Goal: Information Seeking & Learning: Compare options

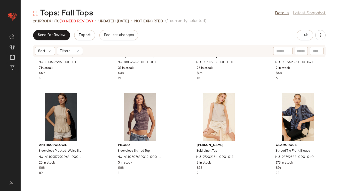
scroll to position [2304, 0]
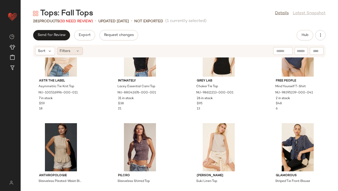
click at [62, 50] on span "Filters" at bounding box center [65, 50] width 11 height 5
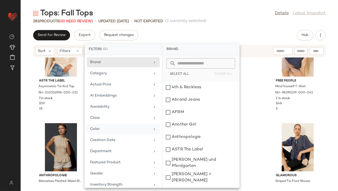
click at [103, 128] on div "Color" at bounding box center [120, 128] width 60 height 5
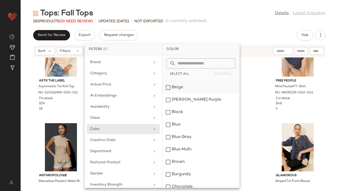
click at [169, 85] on div "Beige" at bounding box center [200, 87] width 77 height 12
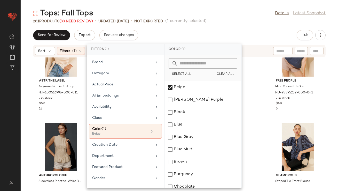
click at [222, 26] on div "Tops: Fall Tops Details Latest Snapshot 281 Products (33 Need Review) • updated…" at bounding box center [179, 99] width 317 height 182
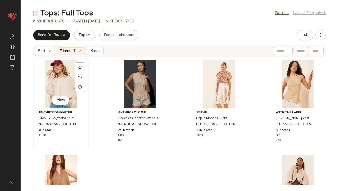
click at [64, 86] on div "View" at bounding box center [61, 84] width 52 height 48
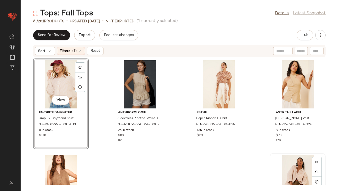
click at [299, 171] on div "View" at bounding box center [298, 179] width 52 height 48
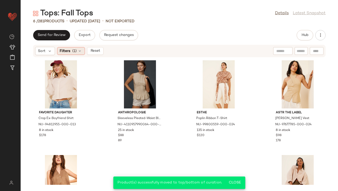
click at [80, 50] on icon at bounding box center [80, 51] width 4 height 4
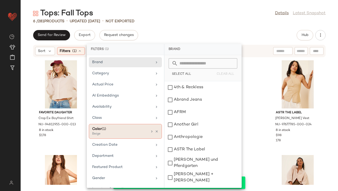
click at [143, 131] on div "Color (1)" at bounding box center [120, 128] width 56 height 5
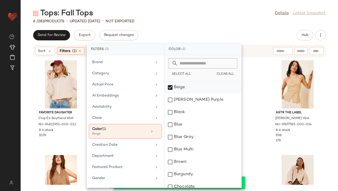
click at [170, 86] on div "Beige" at bounding box center [202, 87] width 77 height 12
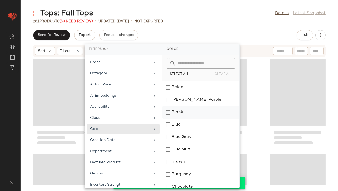
click at [169, 113] on div "Black" at bounding box center [200, 112] width 77 height 12
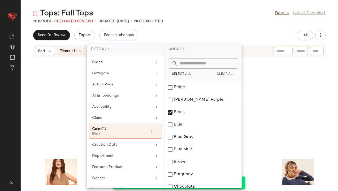
scroll to position [98, 0]
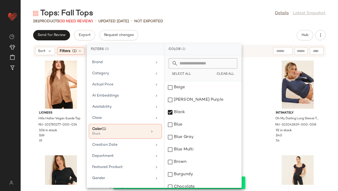
click at [207, 31] on div "Send for Review Export Request changes Hub" at bounding box center [179, 35] width 293 height 10
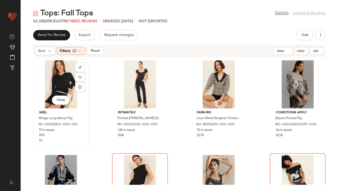
click at [58, 77] on div "View" at bounding box center [61, 84] width 52 height 48
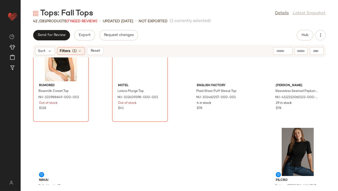
scroll to position [913, 0]
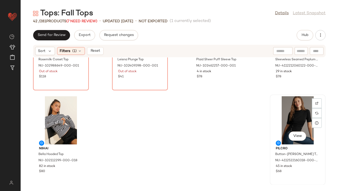
click at [302, 105] on div "View" at bounding box center [298, 120] width 52 height 48
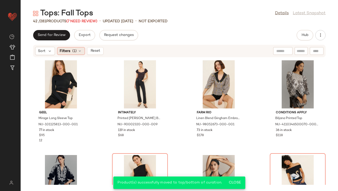
click at [81, 52] on icon at bounding box center [80, 51] width 4 height 4
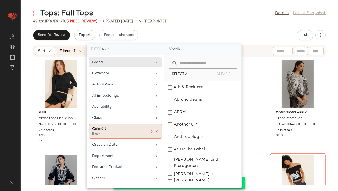
click at [155, 131] on icon at bounding box center [157, 131] width 4 height 4
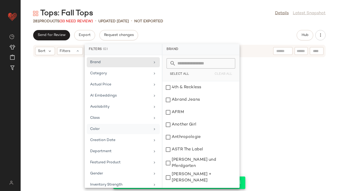
scroll to position [945, 0]
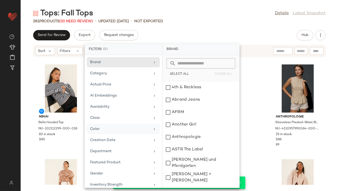
click at [114, 130] on div "Color" at bounding box center [120, 128] width 60 height 5
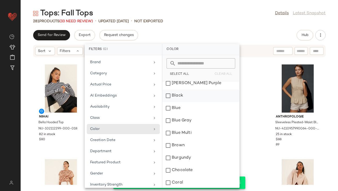
scroll to position [19, 0]
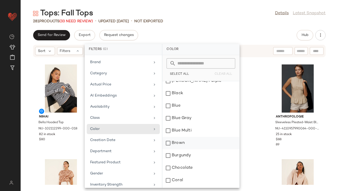
click at [171, 140] on div "Brown" at bounding box center [200, 143] width 77 height 12
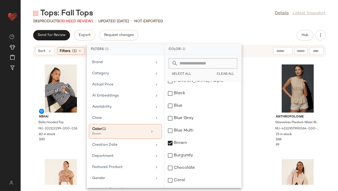
click at [230, 19] on div "281 Products (33 Need Review) • updated Aug 15th • Not Exported" at bounding box center [179, 21] width 317 height 5
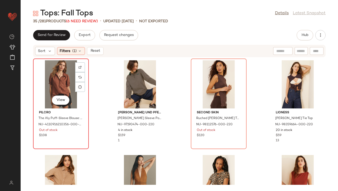
click at [65, 80] on div "View" at bounding box center [61, 84] width 52 height 48
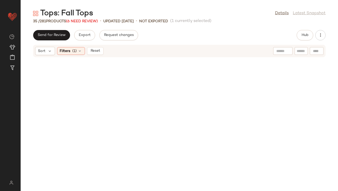
scroll to position [724, 0]
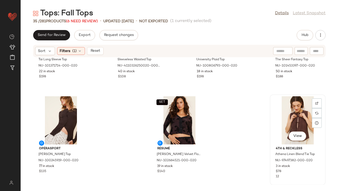
click at [292, 105] on div "View" at bounding box center [298, 120] width 52 height 48
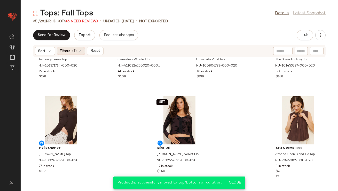
click at [76, 51] on span "(1)" at bounding box center [75, 50] width 4 height 5
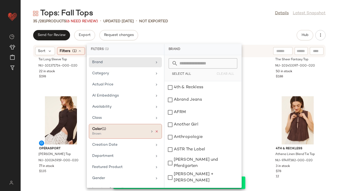
click at [155, 132] on icon at bounding box center [157, 131] width 4 height 4
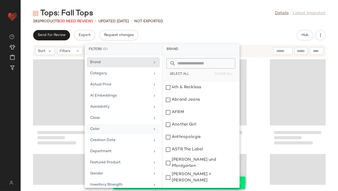
click at [143, 135] on div "Color" at bounding box center [123, 140] width 73 height 10
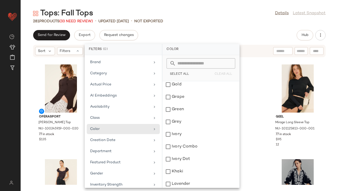
scroll to position [296, 0]
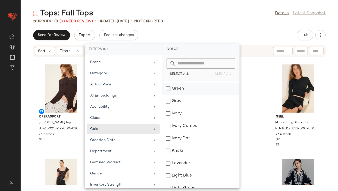
click at [171, 85] on div "Green" at bounding box center [200, 88] width 77 height 12
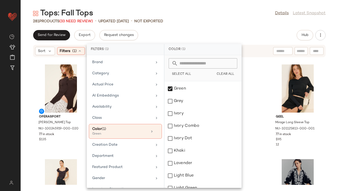
click at [196, 25] on div "Tops: Fall Tops Details Latest Snapshot 281 Products (33 Need Review) • updated…" at bounding box center [179, 99] width 317 height 182
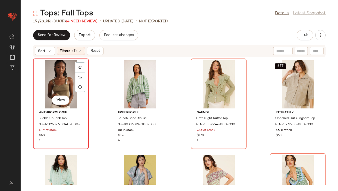
click at [42, 75] on div "View" at bounding box center [61, 84] width 52 height 48
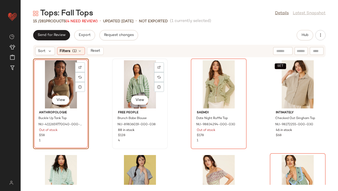
scroll to position [252, 0]
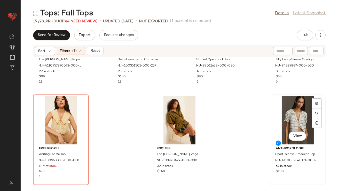
click at [293, 123] on div "View" at bounding box center [298, 120] width 52 height 48
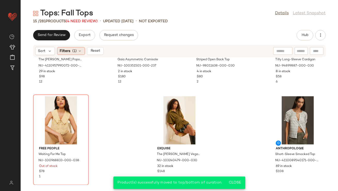
click at [77, 49] on div "Filters (1)" at bounding box center [71, 51] width 28 height 8
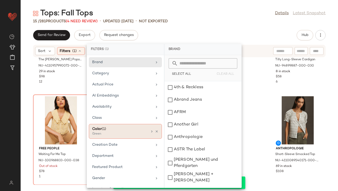
click at [156, 130] on icon at bounding box center [157, 131] width 4 height 4
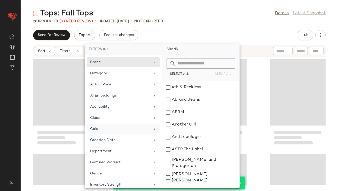
click at [145, 128] on div "Color" at bounding box center [120, 128] width 60 height 5
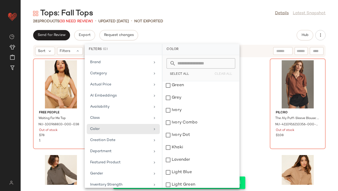
scroll to position [300, 0]
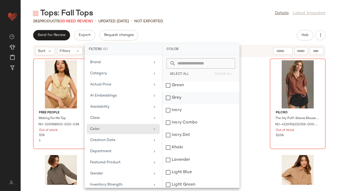
click at [180, 99] on div "Grey" at bounding box center [200, 97] width 77 height 12
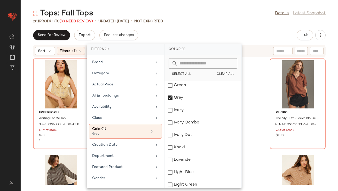
click at [206, 38] on div "Send for Review Export Request changes Hub" at bounding box center [179, 35] width 293 height 10
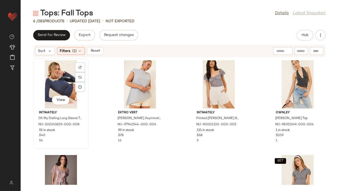
click at [57, 79] on div "View" at bounding box center [61, 84] width 52 height 48
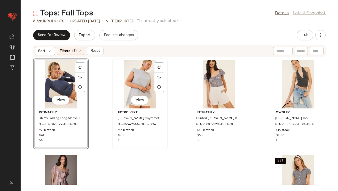
scroll to position [59, 0]
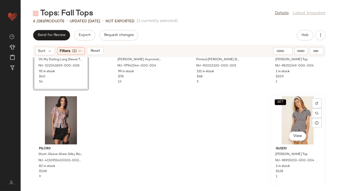
click at [294, 126] on div "SET View" at bounding box center [298, 120] width 52 height 48
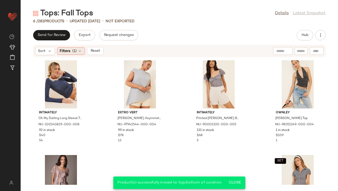
click at [78, 52] on icon at bounding box center [80, 51] width 4 height 4
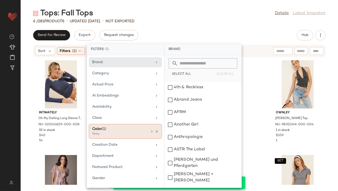
click at [155, 131] on icon at bounding box center [157, 131] width 4 height 4
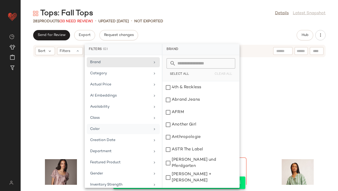
click at [138, 130] on div "Color" at bounding box center [120, 128] width 60 height 5
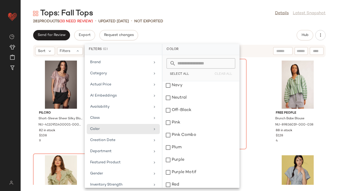
scroll to position [486, 0]
click at [177, 125] on div "Pink" at bounding box center [200, 122] width 77 height 12
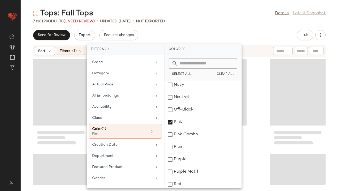
click at [211, 23] on div "7 / 281 Products (1 Need Review) • updated Aug 15th • Not Exported" at bounding box center [179, 21] width 317 height 5
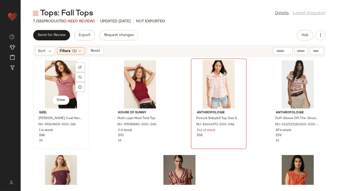
click at [69, 75] on div "View" at bounding box center [61, 84] width 52 height 48
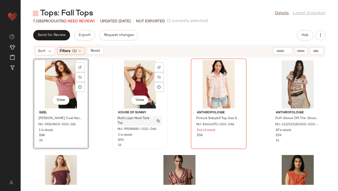
scroll to position [59, 0]
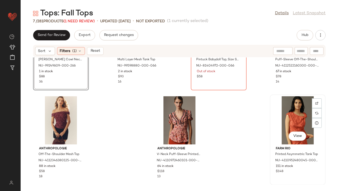
click at [284, 104] on div "View" at bounding box center [298, 120] width 52 height 48
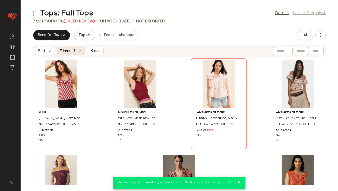
click at [77, 49] on div "Filters (1)" at bounding box center [71, 51] width 28 height 8
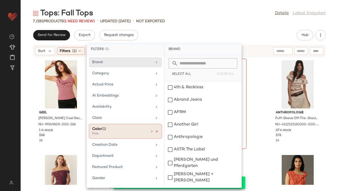
click at [155, 131] on icon at bounding box center [157, 131] width 4 height 4
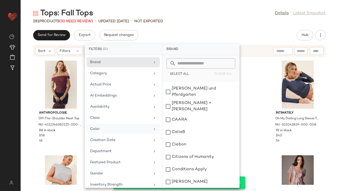
scroll to position [80, 0]
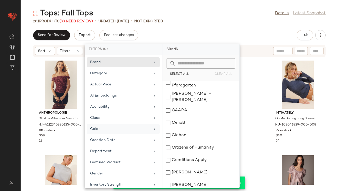
click at [127, 128] on div "Color" at bounding box center [120, 128] width 60 height 5
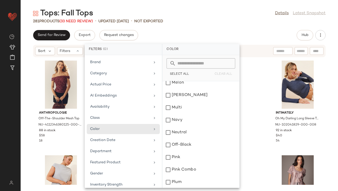
scroll to position [466, 0]
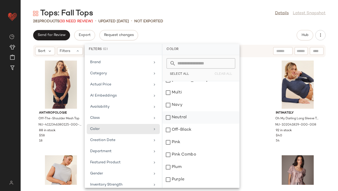
click at [183, 116] on div "Neutral" at bounding box center [200, 117] width 77 height 12
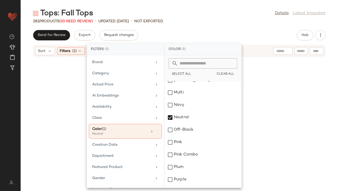
click at [218, 14] on div "Tops: Fall Tops Details Latest Snapshot" at bounding box center [179, 13] width 317 height 10
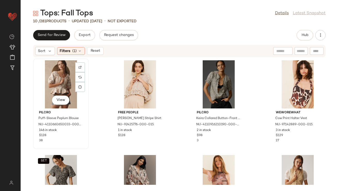
click at [71, 80] on div "View" at bounding box center [61, 84] width 52 height 48
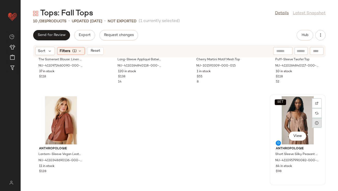
click at [314, 126] on div at bounding box center [317, 123] width 10 height 10
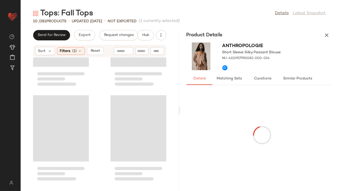
scroll to position [346, 0]
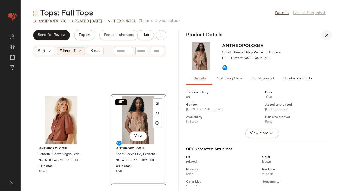
click at [327, 31] on button "button" at bounding box center [326, 35] width 10 height 10
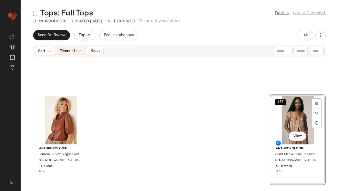
click at [301, 119] on div "SET View" at bounding box center [298, 120] width 52 height 48
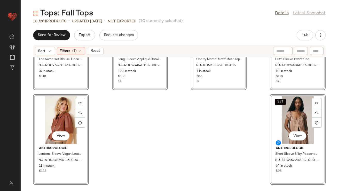
scroll to position [0, 0]
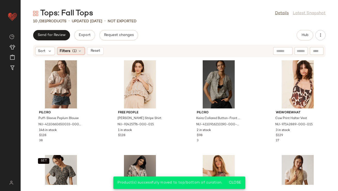
click at [81, 48] on div "Filters (1)" at bounding box center [71, 51] width 28 height 8
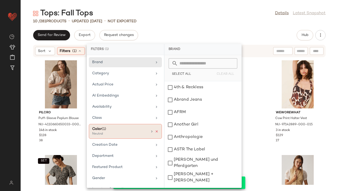
click at [156, 132] on icon at bounding box center [157, 131] width 4 height 4
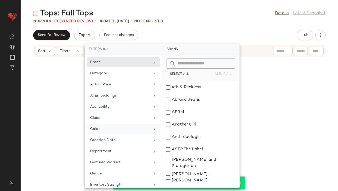
scroll to position [193, 0]
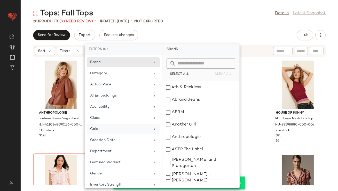
click at [142, 127] on div "Color" at bounding box center [120, 128] width 60 height 5
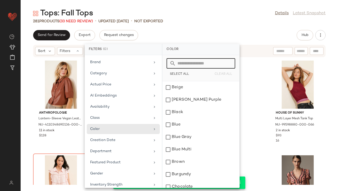
click at [190, 66] on input "text" at bounding box center [204, 63] width 56 height 10
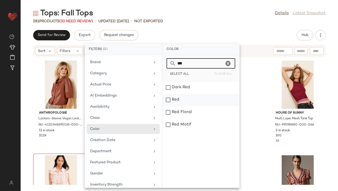
type input "***"
click at [176, 106] on div "Red" at bounding box center [200, 112] width 77 height 12
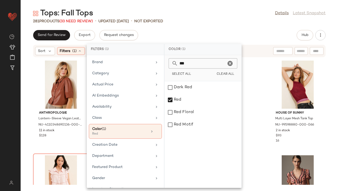
click at [212, 30] on div "Tops: Fall Tops Details Latest Snapshot 281 Products (33 Need Review) • updated…" at bounding box center [179, 99] width 317 height 182
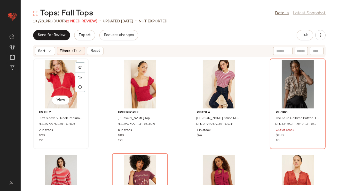
click at [64, 75] on div "View" at bounding box center [61, 84] width 52 height 48
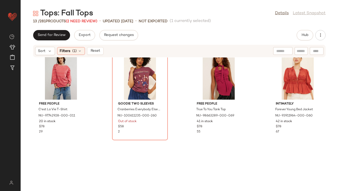
scroll to position [252, 0]
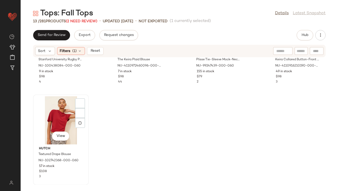
click at [62, 119] on div "View" at bounding box center [61, 120] width 52 height 48
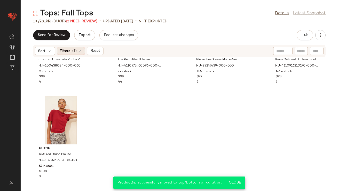
click at [80, 52] on icon at bounding box center [80, 51] width 4 height 4
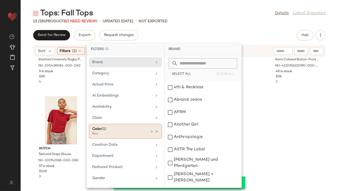
click at [155, 129] on icon at bounding box center [157, 131] width 4 height 4
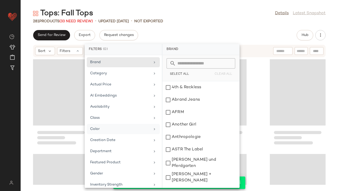
click at [140, 135] on div "Color" at bounding box center [123, 140] width 73 height 10
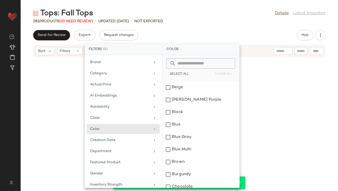
scroll to position [288, 0]
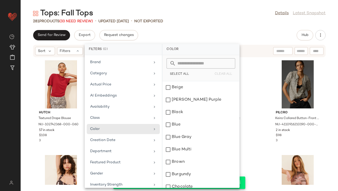
click at [177, 64] on input "text" at bounding box center [204, 63] width 56 height 10
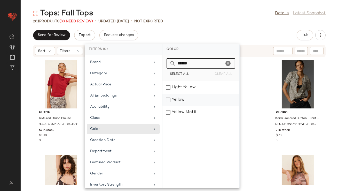
type input "******"
click at [176, 106] on div "Yellow" at bounding box center [200, 112] width 77 height 12
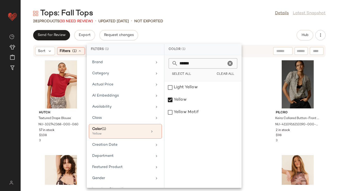
click at [200, 33] on div "Send for Review Export Request changes Hub" at bounding box center [179, 35] width 293 height 10
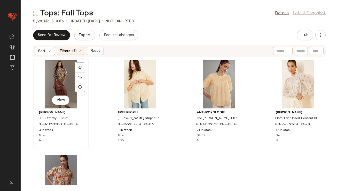
click at [61, 82] on div "View" at bounding box center [61, 84] width 52 height 48
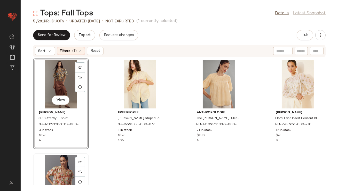
click at [62, 163] on div "View" at bounding box center [61, 179] width 52 height 48
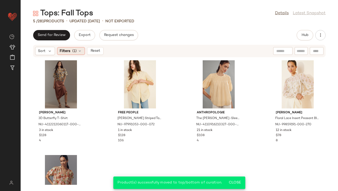
click at [82, 50] on div "Filters (1)" at bounding box center [71, 51] width 28 height 8
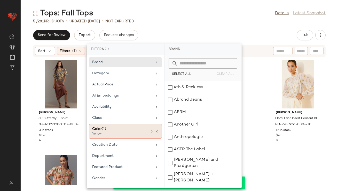
click at [155, 130] on icon at bounding box center [157, 131] width 4 height 4
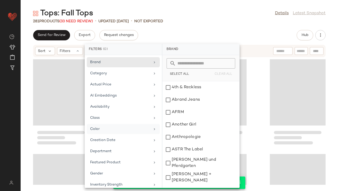
click at [187, 60] on input "text" at bounding box center [204, 63] width 56 height 10
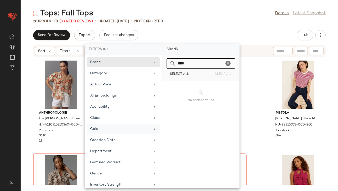
type input "****"
drag, startPoint x: 121, startPoint y: 129, endPoint x: 124, endPoint y: 125, distance: 5.3
click at [121, 129] on div "Color" at bounding box center [120, 128] width 60 height 5
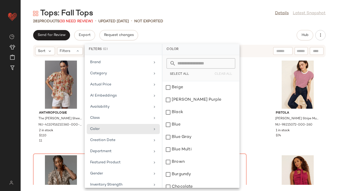
click at [193, 61] on input "text" at bounding box center [204, 63] width 56 height 10
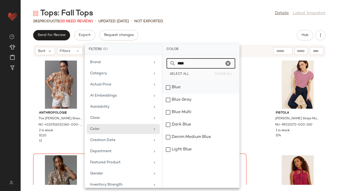
type input "****"
click at [187, 93] on div "Blue" at bounding box center [200, 99] width 77 height 12
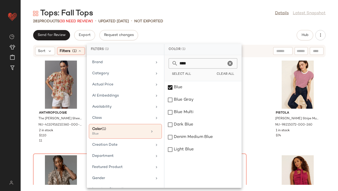
click at [215, 19] on div "281 Products (33 Need Review) • updated Aug 15th • Not Exported" at bounding box center [179, 21] width 317 height 5
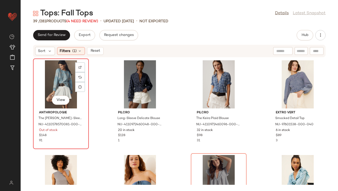
click at [67, 90] on div "View" at bounding box center [61, 84] width 52 height 48
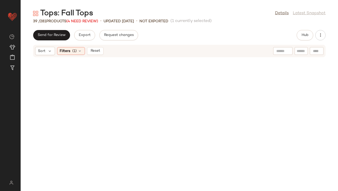
scroll to position [819, 0]
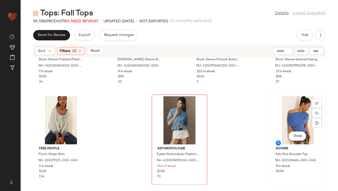
click at [297, 105] on div "View" at bounding box center [298, 120] width 52 height 48
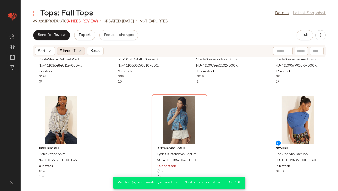
click at [81, 50] on icon at bounding box center [80, 51] width 4 height 4
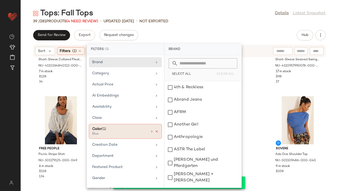
click at [156, 131] on icon at bounding box center [157, 131] width 4 height 4
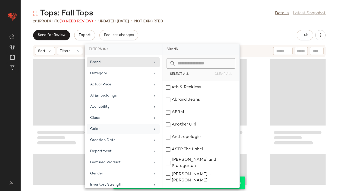
click at [217, 27] on div "Tops: Fall Tops Details Latest Snapshot 281 Products (33 Need Review) • updated…" at bounding box center [179, 99] width 317 height 182
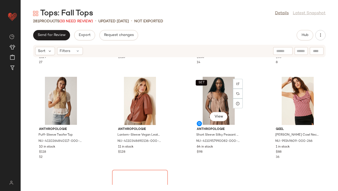
scroll to position [1517, 0]
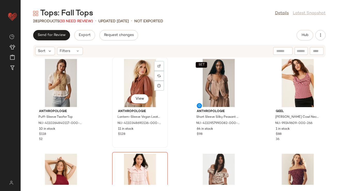
click at [143, 85] on div "View" at bounding box center [140, 83] width 52 height 48
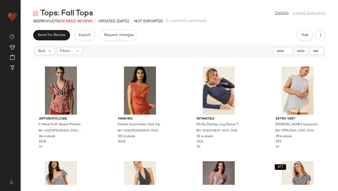
scroll to position [1698, 0]
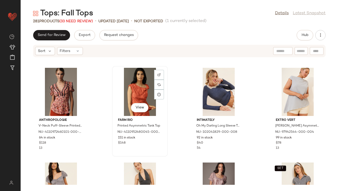
click at [140, 96] on div "View" at bounding box center [140, 92] width 52 height 48
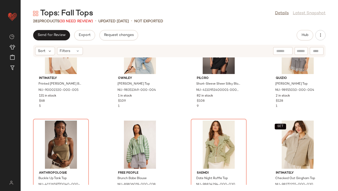
scroll to position [1895, 0]
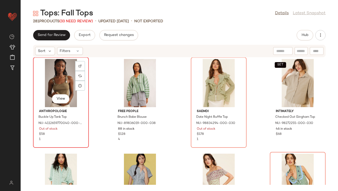
click at [47, 72] on div "View" at bounding box center [61, 83] width 52 height 48
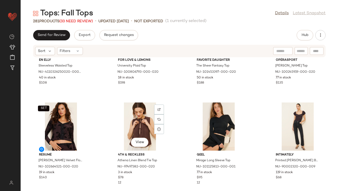
scroll to position [2946, 0]
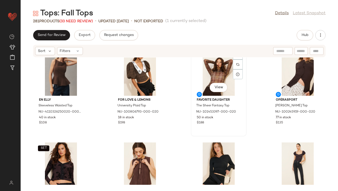
click at [209, 75] on div "View" at bounding box center [219, 72] width 52 height 48
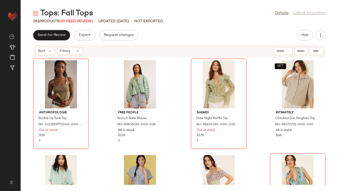
click at [178, 99] on div "Anthropologie Buckle Up Tank Top NU-4112659770040-000-030 Out of stock $58 1 Fr…" at bounding box center [179, 120] width 317 height 127
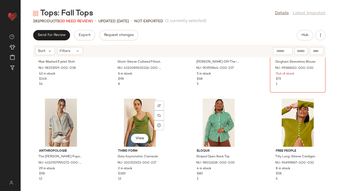
scroll to position [178, 0]
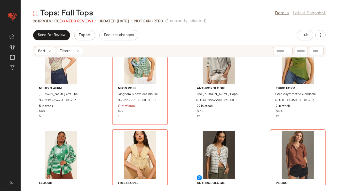
scroll to position [244, 0]
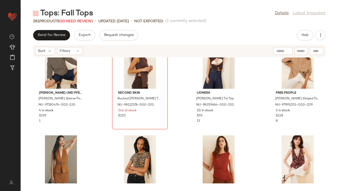
scroll to position [427, 0]
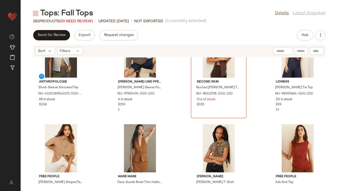
scroll to position [443, 0]
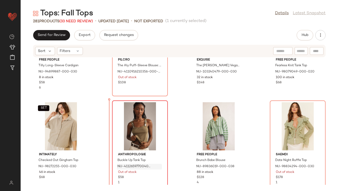
scroll to position [55, 0]
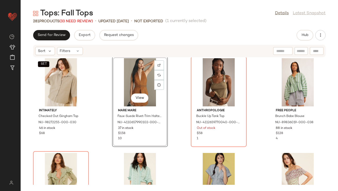
scroll to position [143, 0]
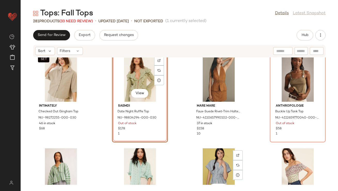
scroll to position [105, 0]
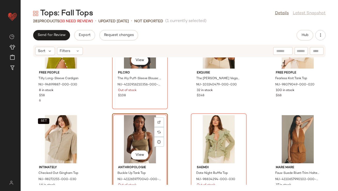
scroll to position [59, 0]
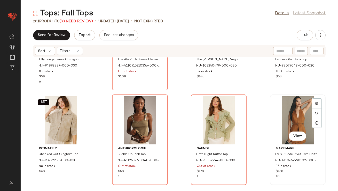
click at [307, 116] on div "View" at bounding box center [298, 120] width 52 height 48
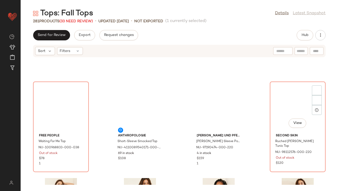
scroll to position [322, 0]
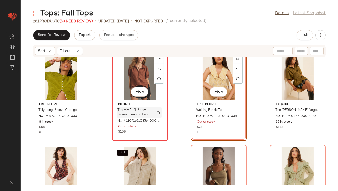
scroll to position [9, 0]
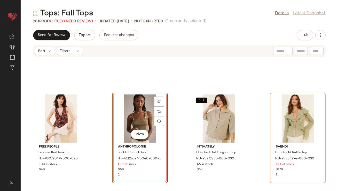
scroll to position [113, 0]
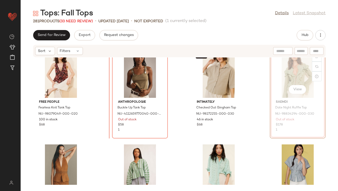
scroll to position [107, 0]
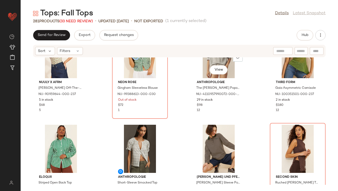
scroll to position [318, 0]
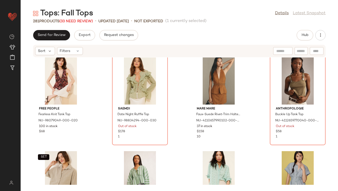
scroll to position [77, 0]
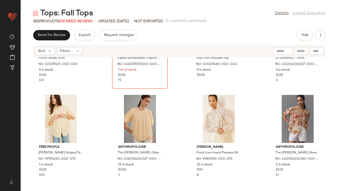
scroll to position [2243, 0]
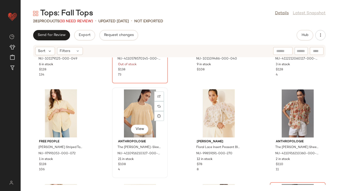
click at [135, 115] on div "View" at bounding box center [140, 113] width 52 height 48
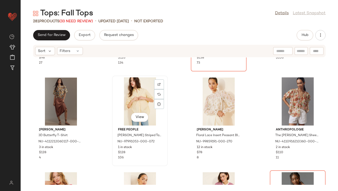
click at [140, 89] on div "View" at bounding box center [140, 101] width 52 height 48
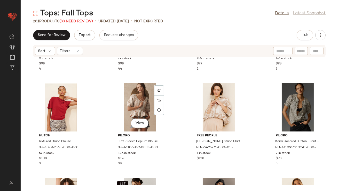
scroll to position [2649, 0]
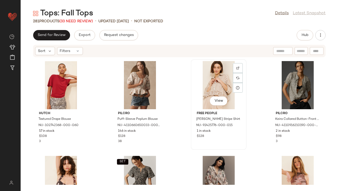
click at [218, 87] on div "View" at bounding box center [219, 85] width 52 height 48
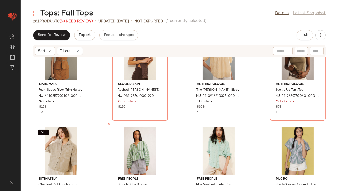
scroll to position [226, 0]
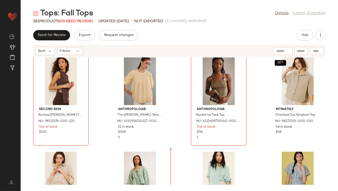
scroll to position [201, 0]
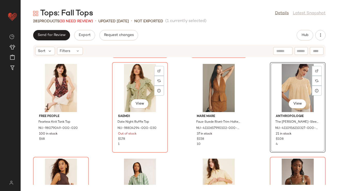
scroll to position [98, 0]
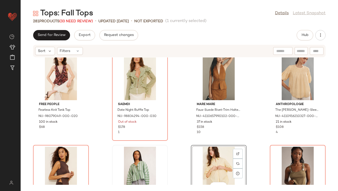
scroll to position [105, 0]
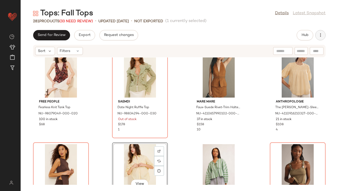
click at [323, 34] on button "button" at bounding box center [320, 35] width 10 height 10
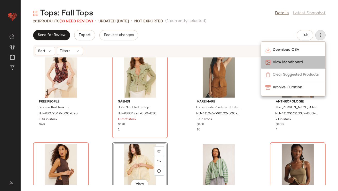
click at [298, 66] on div "View Moodboard" at bounding box center [293, 62] width 64 height 12
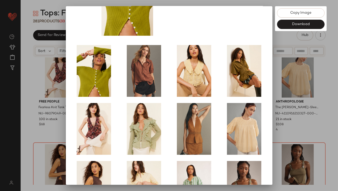
scroll to position [88, 0]
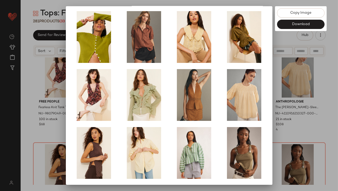
click at [301, 73] on div at bounding box center [169, 95] width 338 height 191
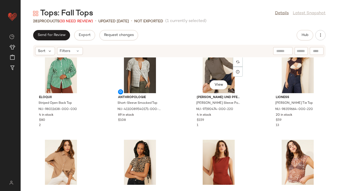
scroll to position [562, 0]
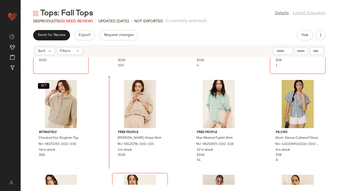
scroll to position [268, 0]
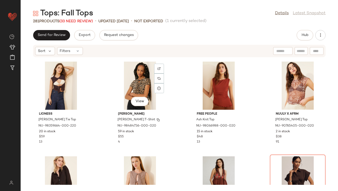
scroll to position [579, 0]
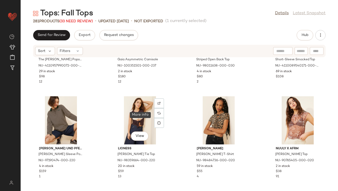
scroll to position [547, 0]
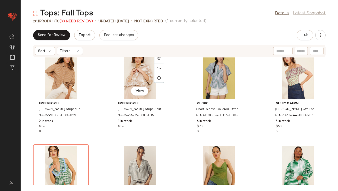
scroll to position [450, 0]
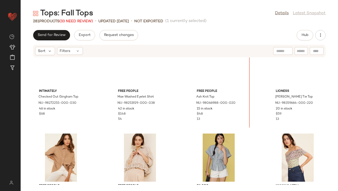
scroll to position [306, 0]
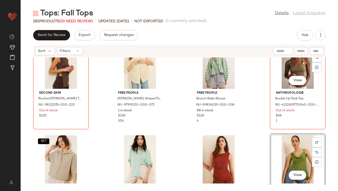
scroll to position [223, 0]
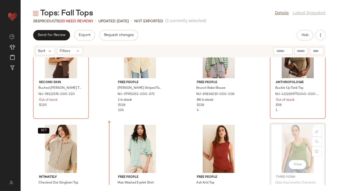
drag, startPoint x: 283, startPoint y: 131, endPoint x: 279, endPoint y: 131, distance: 3.6
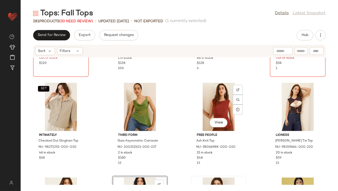
scroll to position [288, 0]
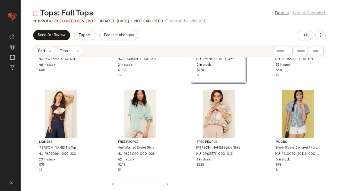
scroll to position [354, 0]
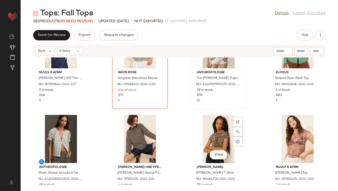
scroll to position [540, 0]
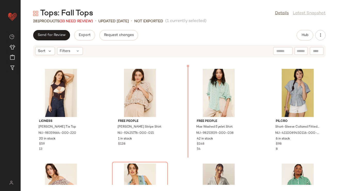
scroll to position [357, 0]
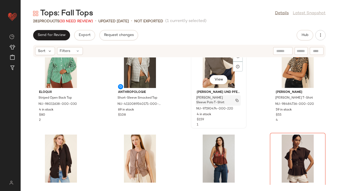
scroll to position [615, 0]
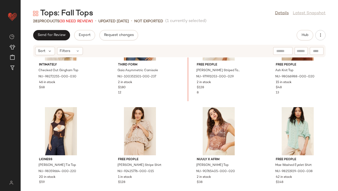
scroll to position [321, 0]
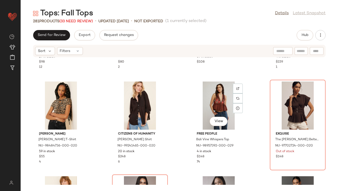
scroll to position [649, 0]
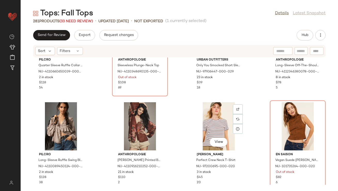
scroll to position [738, 0]
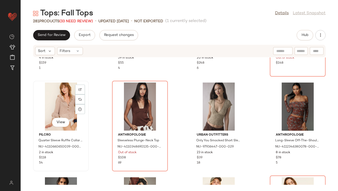
click at [56, 107] on div "View" at bounding box center [61, 106] width 52 height 48
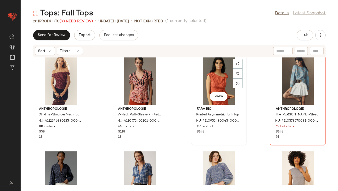
click at [198, 90] on div "View" at bounding box center [219, 81] width 52 height 48
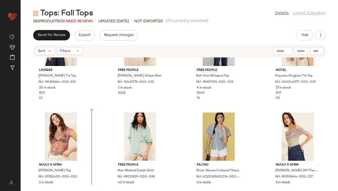
scroll to position [435, 0]
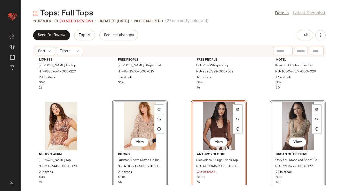
click at [99, 99] on div "Lioness Moss Tie Top NU-98359664-000-220 20 in stock $59 13 Free People Bailey …" at bounding box center [179, 120] width 317 height 127
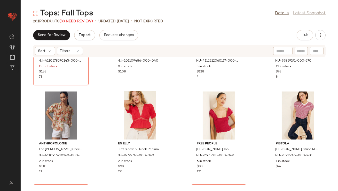
scroll to position [2340, 0]
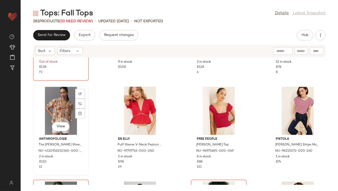
click at [64, 105] on div "View" at bounding box center [61, 110] width 52 height 48
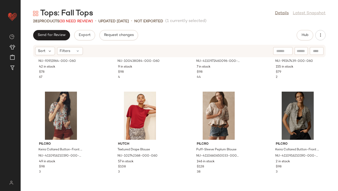
scroll to position [2655, 0]
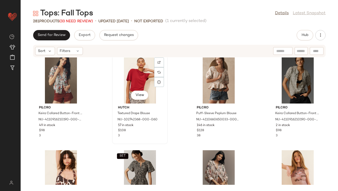
click at [141, 84] on div "View" at bounding box center [140, 79] width 52 height 48
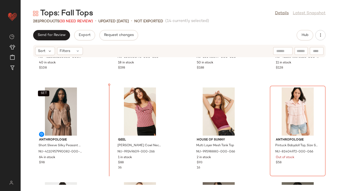
scroll to position [925, 0]
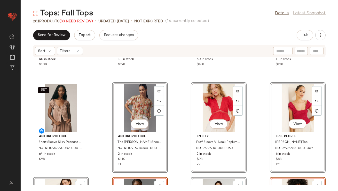
click at [109, 131] on div "En Elly Sleeveless Waisted Top NU-4110326250020-000-020 40 in stock $108 For Lo…" at bounding box center [179, 120] width 317 height 127
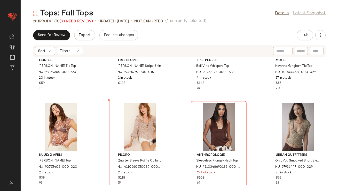
drag, startPoint x: 211, startPoint y: 154, endPoint x: 206, endPoint y: 147, distance: 8.1
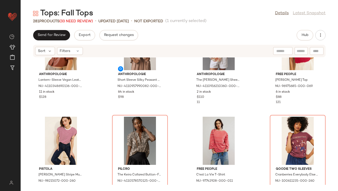
scroll to position [995, 0]
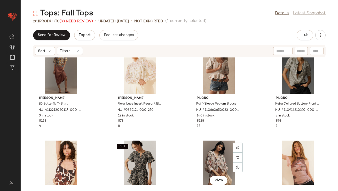
scroll to position [2636, 0]
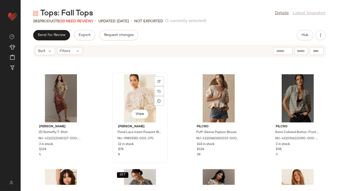
click at [145, 90] on div "View" at bounding box center [140, 98] width 52 height 48
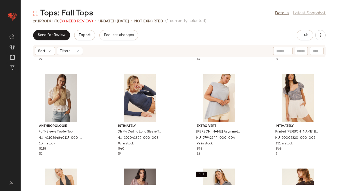
click at [180, 116] on div "WeWoreWhat Cow Print Halter Vest NU-97142889-000-015 3 in stock $129 27 SET Ant…" at bounding box center [179, 120] width 317 height 127
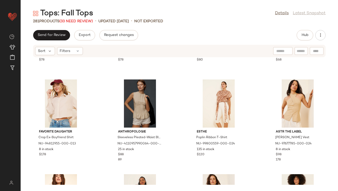
scroll to position [4056, 0]
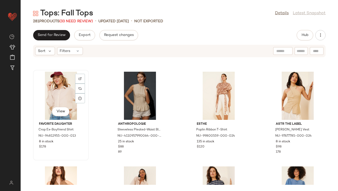
click at [61, 92] on div "View" at bounding box center [61, 96] width 52 height 48
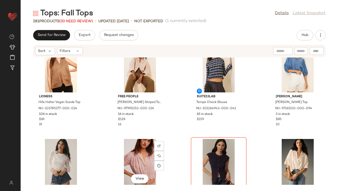
scroll to position [4179, 0]
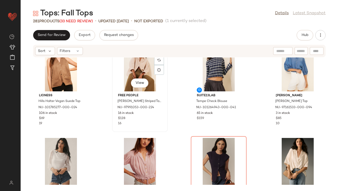
click at [135, 71] on div "View" at bounding box center [140, 67] width 52 height 48
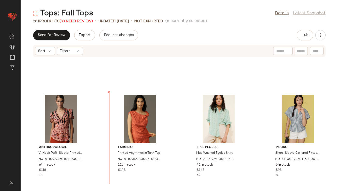
scroll to position [1387, 0]
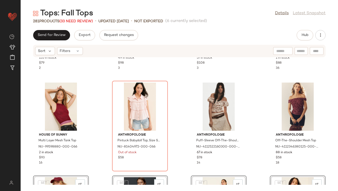
click at [97, 120] on div "Sanctuary Plisse Tie-Sleeve Mock-Neck Top NU-99247439-000-060 155 in stock $79 …" at bounding box center [179, 120] width 317 height 127
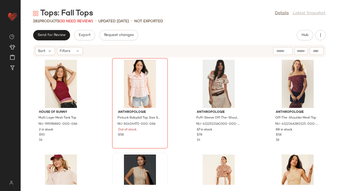
scroll to position [1362, 0]
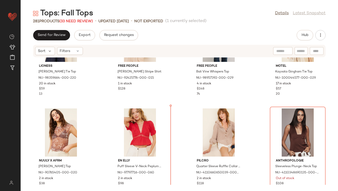
scroll to position [440, 0]
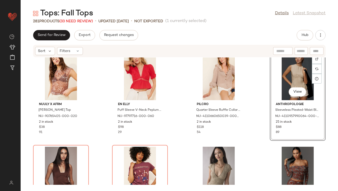
scroll to position [494, 0]
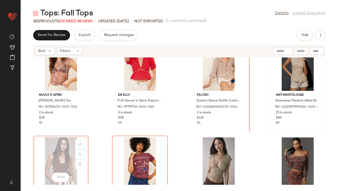
drag, startPoint x: 66, startPoint y: 152, endPoint x: 275, endPoint y: 97, distance: 216.4
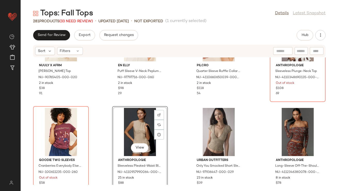
scroll to position [563, 0]
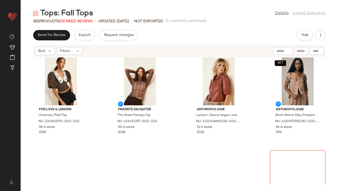
scroll to position [1059, 0]
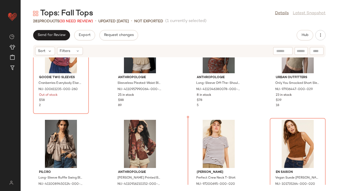
drag, startPoint x: 148, startPoint y: 160, endPoint x: 151, endPoint y: 159, distance: 3.5
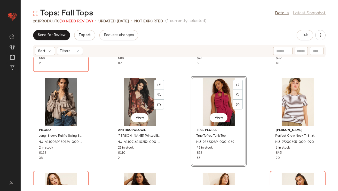
scroll to position [658, 0]
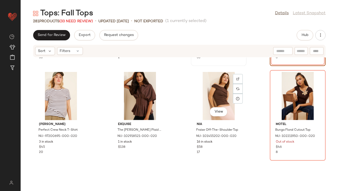
scroll to position [769, 0]
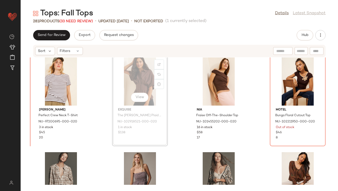
drag, startPoint x: 136, startPoint y: 76, endPoint x: 132, endPoint y: 76, distance: 3.6
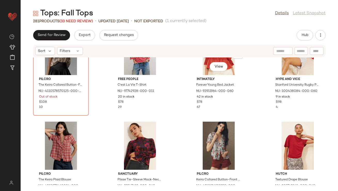
scroll to position [1172, 0]
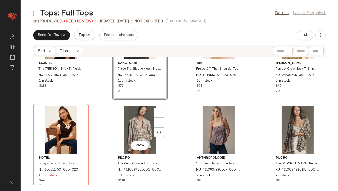
scroll to position [821, 0]
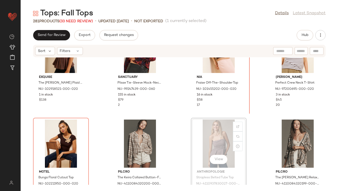
drag, startPoint x: 206, startPoint y: 117, endPoint x: 208, endPoint y: 115, distance: 2.9
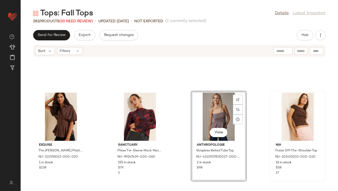
scroll to position [792, 0]
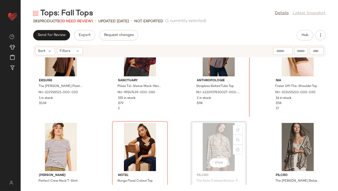
drag, startPoint x: 212, startPoint y: 140, endPoint x: 217, endPoint y: 134, distance: 7.5
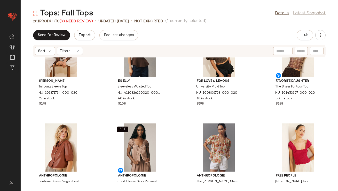
scroll to position [999, 0]
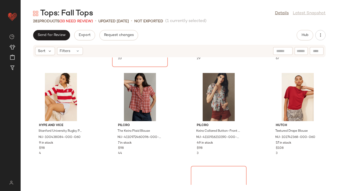
scroll to position [1256, 0]
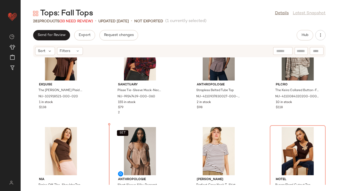
drag, startPoint x: 128, startPoint y: 146, endPoint x: 128, endPoint y: 138, distance: 8.0
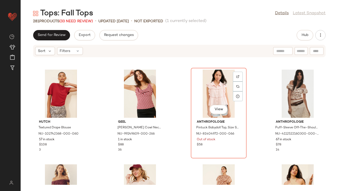
scroll to position [1414, 0]
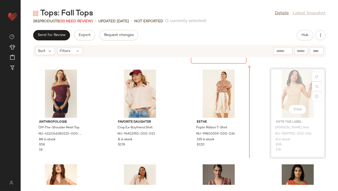
drag, startPoint x: 285, startPoint y: 86, endPoint x: 282, endPoint y: 86, distance: 3.4
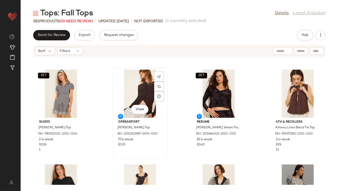
scroll to position [3114, 0]
click at [129, 93] on div "View" at bounding box center [140, 93] width 52 height 48
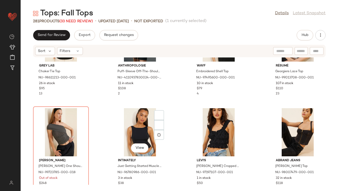
scroll to position [3595, 0]
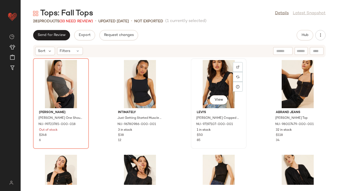
click at [191, 80] on div "View Levi's Amaya Cropped Eyelet Blouse NU-97197107-000-001 1 in stock $50 85" at bounding box center [218, 103] width 55 height 89
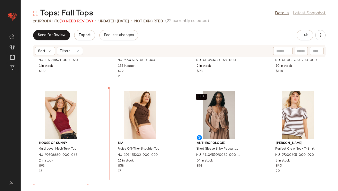
scroll to position [826, 0]
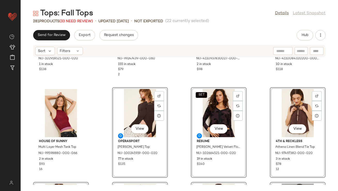
click at [110, 126] on div "Exquise The Tobie Plaid Pleated Blouse NU-102918521-000-020 1 in stock $138 San…" at bounding box center [179, 120] width 317 height 127
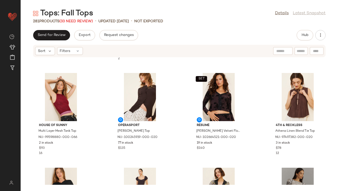
scroll to position [870, 0]
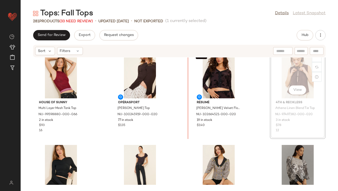
drag, startPoint x: 287, startPoint y: 74, endPoint x: 281, endPoint y: 74, distance: 5.9
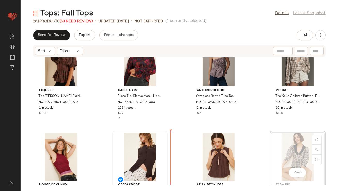
scroll to position [784, 0]
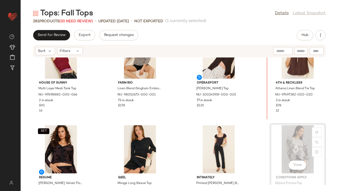
drag, startPoint x: 283, startPoint y: 145, endPoint x: 282, endPoint y: 138, distance: 7.1
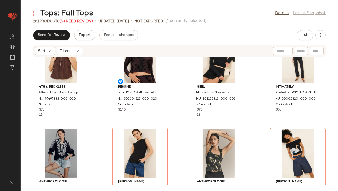
scroll to position [996, 0]
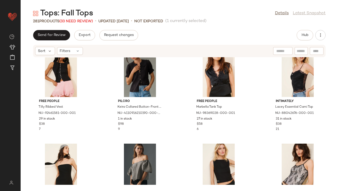
scroll to position [1185, 0]
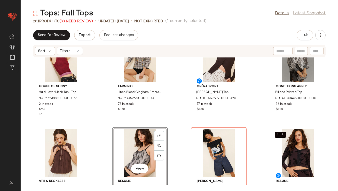
scroll to position [903, 0]
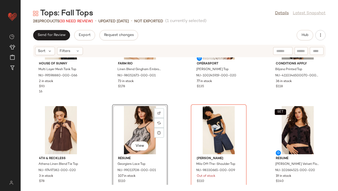
drag, startPoint x: 139, startPoint y: 123, endPoint x: 136, endPoint y: 123, distance: 2.8
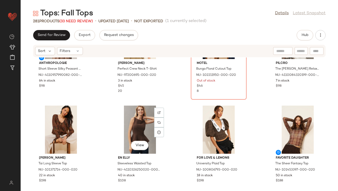
scroll to position [1471, 0]
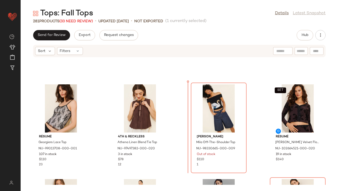
scroll to position [920, 0]
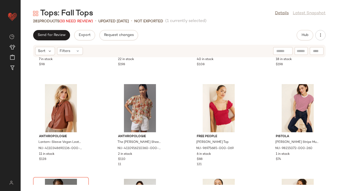
scroll to position [1588, 0]
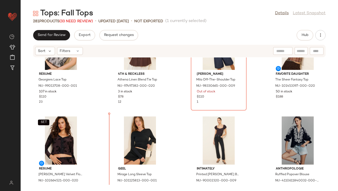
scroll to position [988, 0]
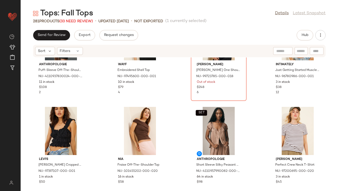
scroll to position [1376, 0]
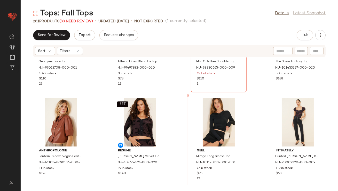
scroll to position [1004, 0]
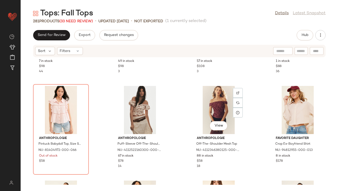
scroll to position [1875, 0]
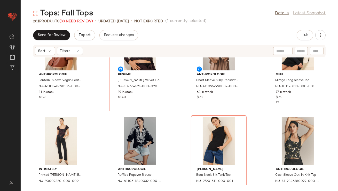
scroll to position [1093, 0]
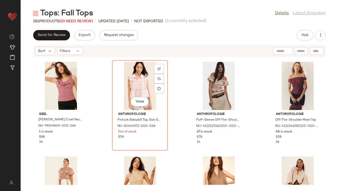
scroll to position [1904, 0]
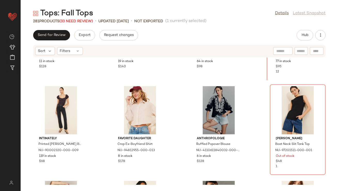
scroll to position [1113, 0]
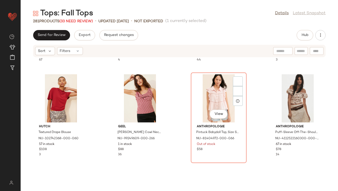
scroll to position [1888, 0]
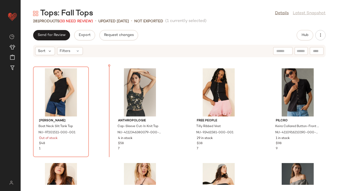
scroll to position [1215, 0]
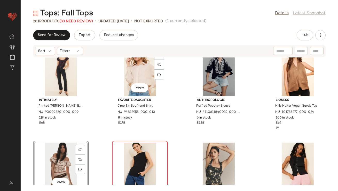
scroll to position [1166, 0]
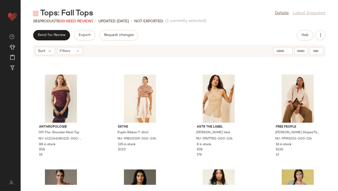
scroll to position [1957, 0]
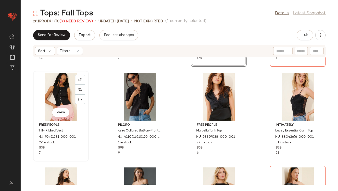
click at [66, 94] on div "View" at bounding box center [61, 97] width 52 height 48
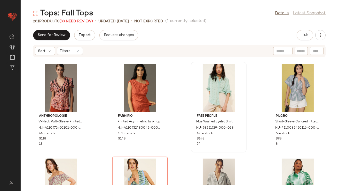
scroll to position [2076, 0]
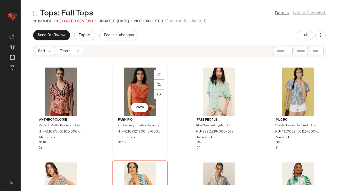
click at [140, 94] on div "View" at bounding box center [140, 91] width 52 height 48
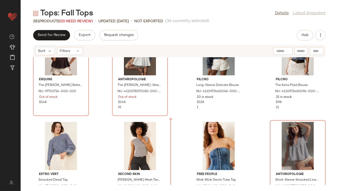
scroll to position [2400, 0]
drag, startPoint x: 140, startPoint y: 93, endPoint x: 140, endPoint y: 97, distance: 3.4
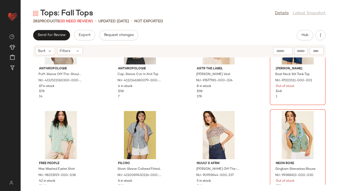
scroll to position [1274, 0]
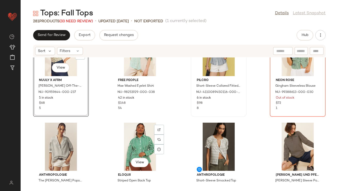
scroll to position [1361, 0]
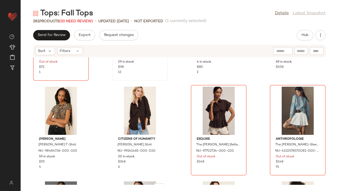
scroll to position [1553, 0]
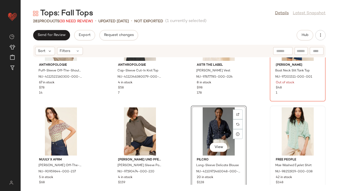
scroll to position [1242, 0]
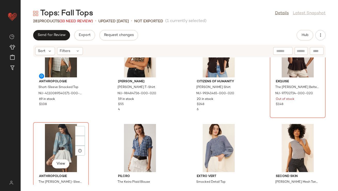
scroll to position [1577, 0]
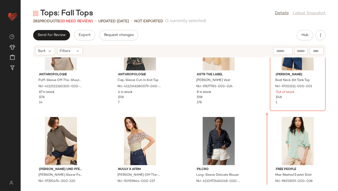
drag, startPoint x: 279, startPoint y: 130, endPoint x: 287, endPoint y: 133, distance: 9.0
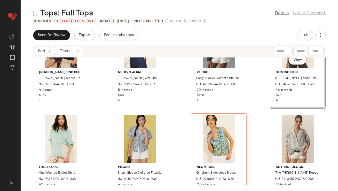
scroll to position [1363, 0]
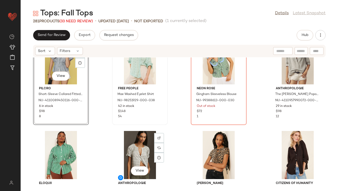
scroll to position [1447, 0]
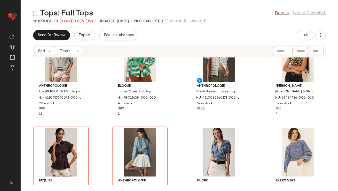
scroll to position [1585, 0]
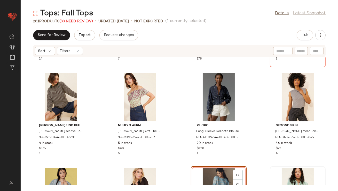
scroll to position [1368, 0]
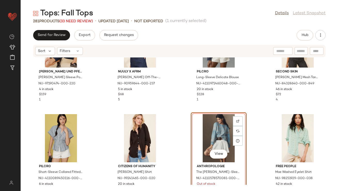
click at [206, 134] on div "View" at bounding box center [219, 138] width 52 height 48
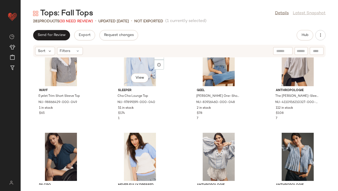
scroll to position [2224, 0]
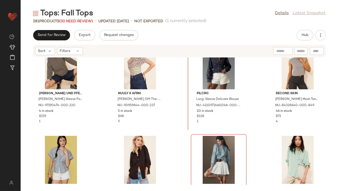
scroll to position [1338, 0]
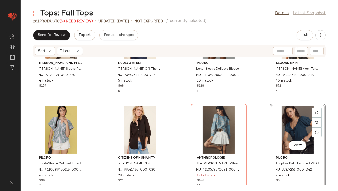
scroll to position [1378, 0]
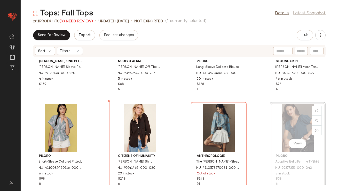
drag, startPoint x: 276, startPoint y: 127, endPoint x: 266, endPoint y: 127, distance: 10.1
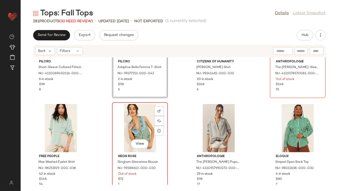
scroll to position [1529, 0]
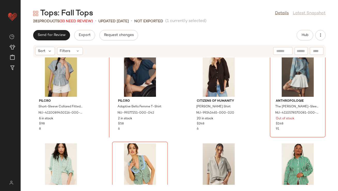
drag, startPoint x: 129, startPoint y: 162, endPoint x: 128, endPoint y: 159, distance: 3.1
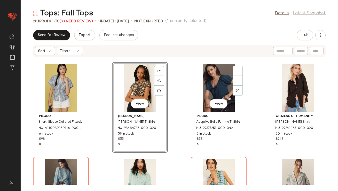
scroll to position [1449, 0]
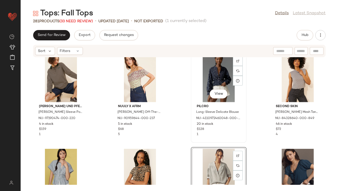
scroll to position [1362, 0]
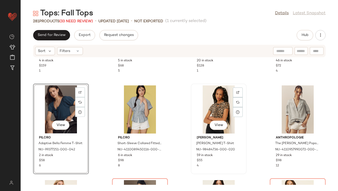
scroll to position [1400, 0]
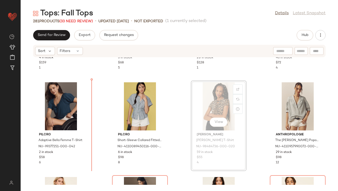
drag, startPoint x: 203, startPoint y: 107, endPoint x: 188, endPoint y: 110, distance: 14.5
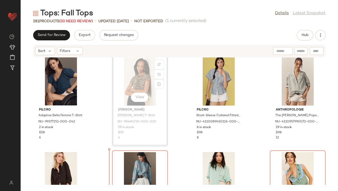
drag, startPoint x: 122, startPoint y: 105, endPoint x: 122, endPoint y: 113, distance: 8.3
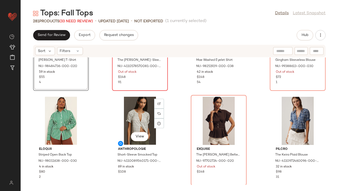
scroll to position [1583, 0]
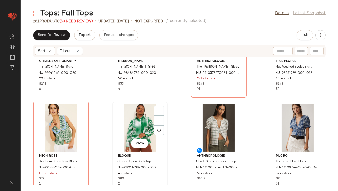
scroll to position [1596, 0]
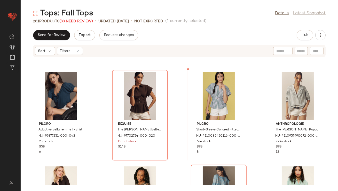
drag, startPoint x: 203, startPoint y: 103, endPoint x: 203, endPoint y: 97, distance: 5.4
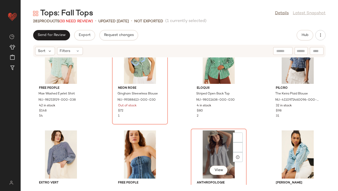
scroll to position [1693, 0]
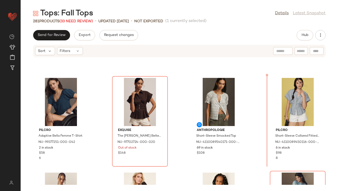
scroll to position [1404, 0]
drag, startPoint x: 128, startPoint y: 149, endPoint x: 134, endPoint y: 145, distance: 7.2
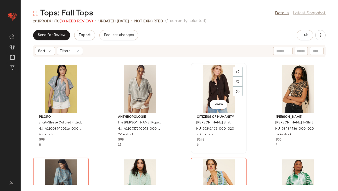
scroll to position [1553, 0]
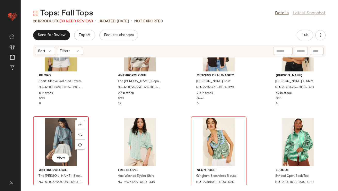
click at [64, 139] on div "View" at bounding box center [61, 142] width 52 height 48
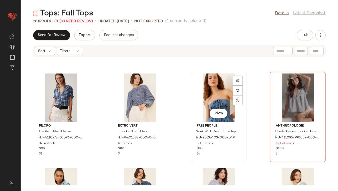
scroll to position [1774, 0]
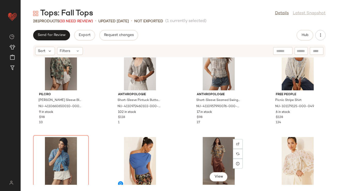
scroll to position [2364, 0]
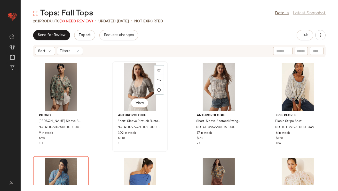
click at [130, 82] on div "View" at bounding box center [140, 87] width 52 height 48
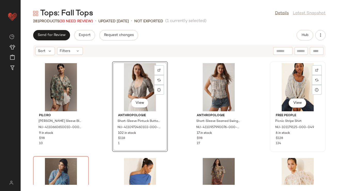
click at [278, 89] on div "View" at bounding box center [298, 87] width 52 height 48
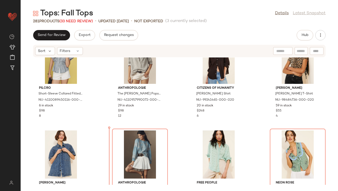
scroll to position [1547, 0]
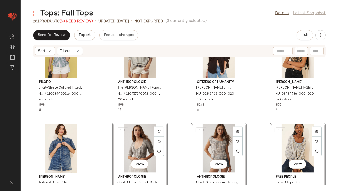
click at [116, 136] on div "SET View" at bounding box center [140, 148] width 52 height 48
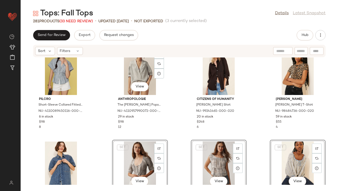
scroll to position [1538, 0]
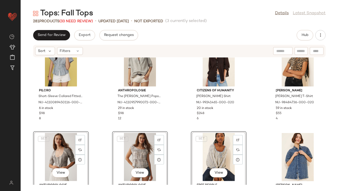
click at [101, 117] on div "Pilcro Adaptive Bella Femme T-Shirt NU-99377251-000-042 2 in stock $58 6 Exquis…" at bounding box center [179, 120] width 317 height 127
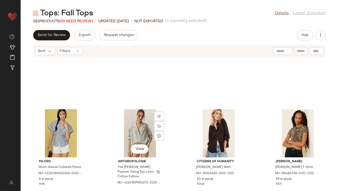
scroll to position [1525, 0]
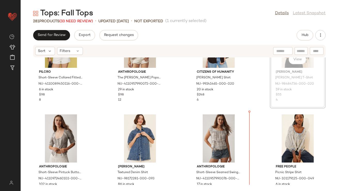
scroll to position [1557, 0]
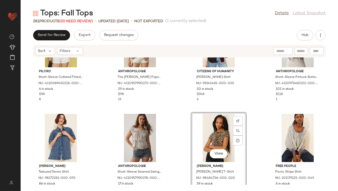
click at [218, 131] on div "View" at bounding box center [219, 138] width 52 height 48
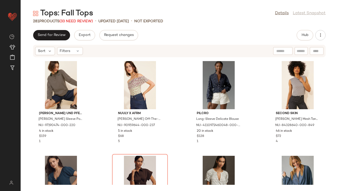
scroll to position [1325, 0]
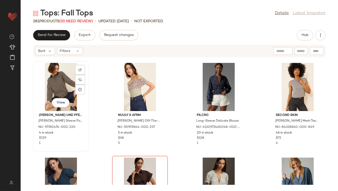
click at [59, 79] on div "View" at bounding box center [61, 87] width 52 height 48
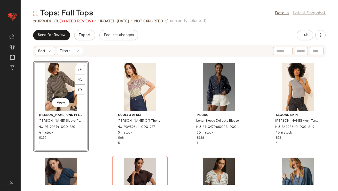
click at [265, 93] on div "View Baum und Pferdgarten Jeanni Long Sleeve Polo T-Shirt NU-97190474-000-220 4…" at bounding box center [179, 120] width 317 height 127
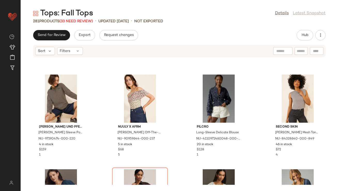
scroll to position [1347, 0]
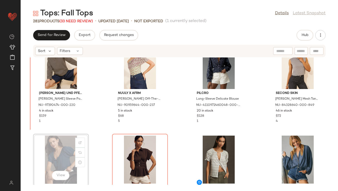
drag, startPoint x: 66, startPoint y: 146, endPoint x: 65, endPoint y: 143, distance: 3.9
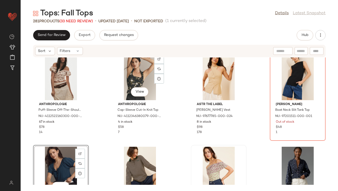
scroll to position [1285, 0]
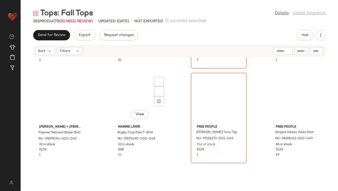
scroll to position [1910, 0]
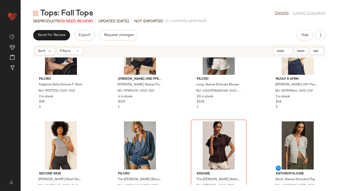
scroll to position [1359, 0]
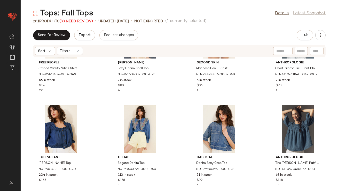
scroll to position [2069, 0]
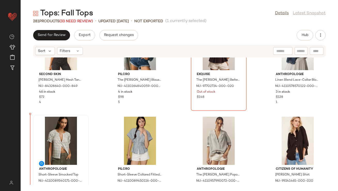
scroll to position [1474, 0]
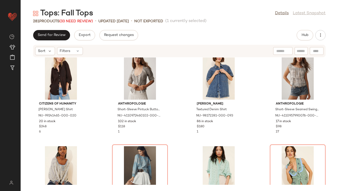
scroll to position [1526, 0]
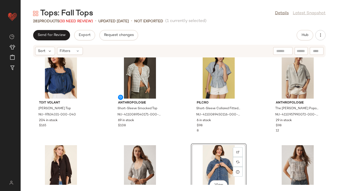
click at [254, 109] on div "Toit Volant Alex Denim Top NU-97634331-000-040 204 in stock $165 Anthropologie …" at bounding box center [179, 120] width 317 height 127
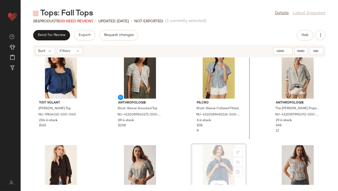
drag, startPoint x: 223, startPoint y: 157, endPoint x: 230, endPoint y: 151, distance: 8.9
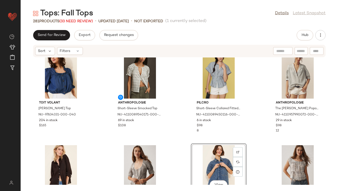
click at [185, 137] on div "Toit Volant Alex Denim Top NU-97634331-000-040 204 in stock $165 Anthropologie …" at bounding box center [179, 120] width 317 height 127
click at [183, 134] on div "Toit Volant Alex Denim Top NU-97634331-000-040 204 in stock $165 Anthropologie …" at bounding box center [179, 120] width 317 height 127
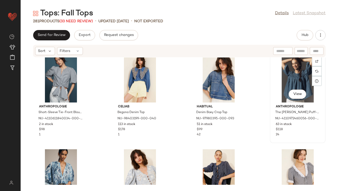
scroll to position [2156, 0]
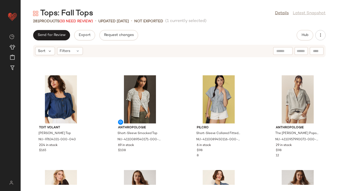
scroll to position [1468, 0]
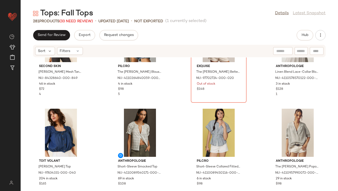
click at [256, 131] on div "Second Skin Ross Mesh Tank Top NU-84328640-000-849 46 in stock $72 4 Pilcro The…" at bounding box center [179, 120] width 317 height 127
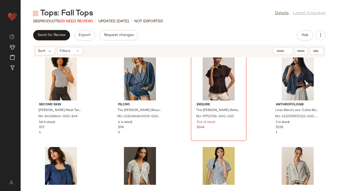
scroll to position [1479, 0]
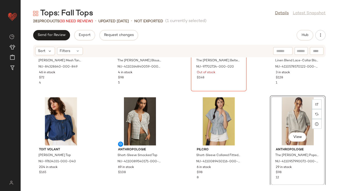
click at [270, 116] on div "View Anthropologie The Darcey Popover Swing Top: Linen Cotton Edition NU-411095…" at bounding box center [298, 140] width 56 height 90
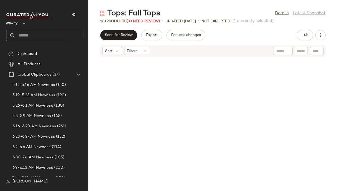
scroll to position [2079, 0]
